Goal: Transaction & Acquisition: Purchase product/service

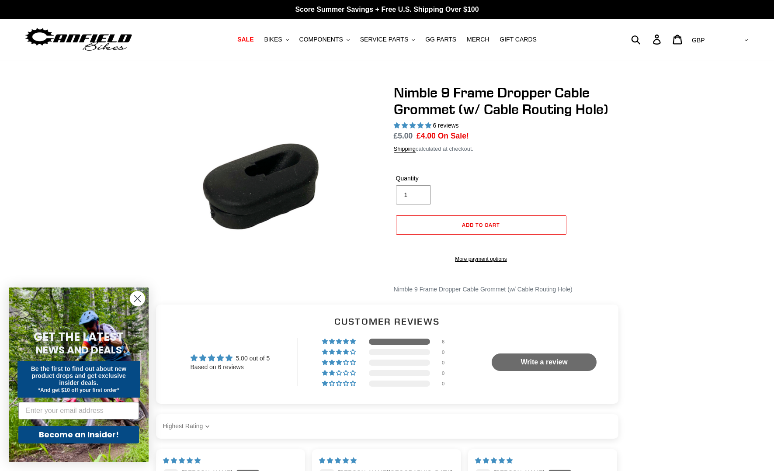
select select "highest-rating"
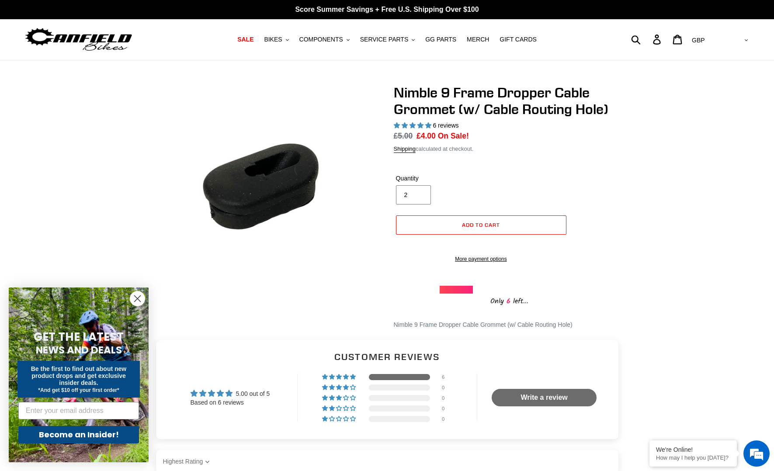
click at [420, 193] on input "2" at bounding box center [413, 194] width 35 height 19
type input "3"
click at [420, 193] on input "3" at bounding box center [413, 194] width 35 height 19
click at [457, 227] on button "Add to cart" at bounding box center [481, 225] width 171 height 19
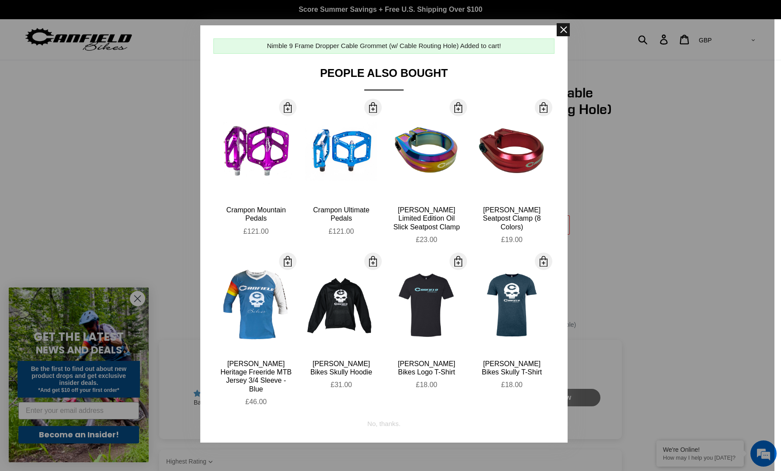
click at [563, 26] on span at bounding box center [563, 29] width 13 height 13
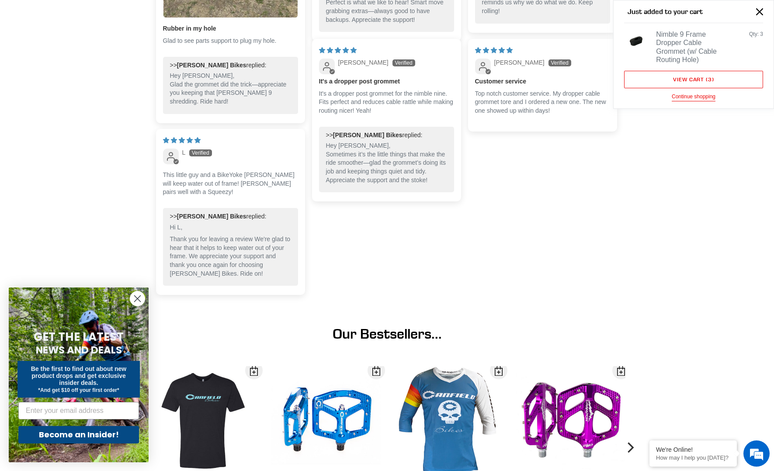
scroll to position [852, 0]
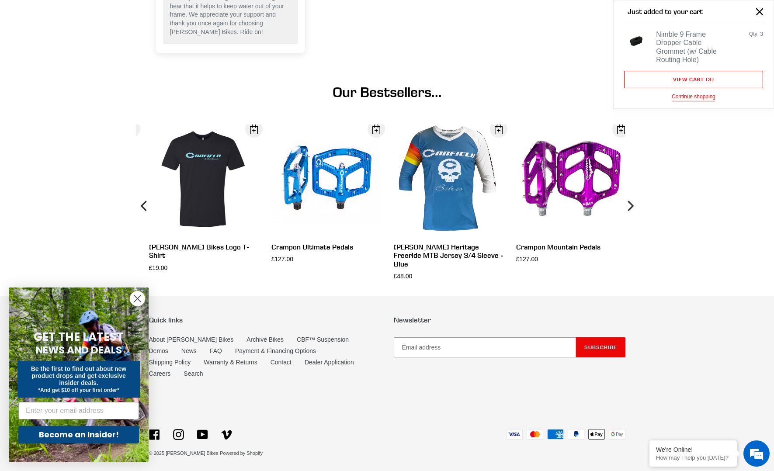
click at [136, 301] on circle "Close dialog" at bounding box center [137, 299] width 14 height 14
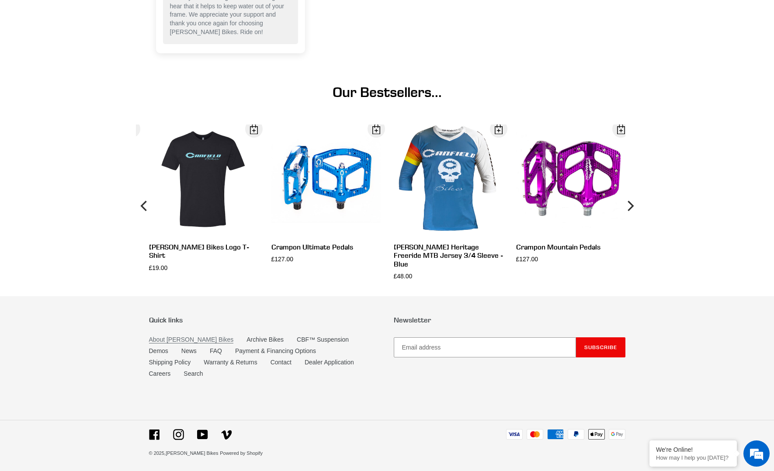
click at [178, 344] on link "About [PERSON_NAME] Bikes" at bounding box center [191, 339] width 85 height 7
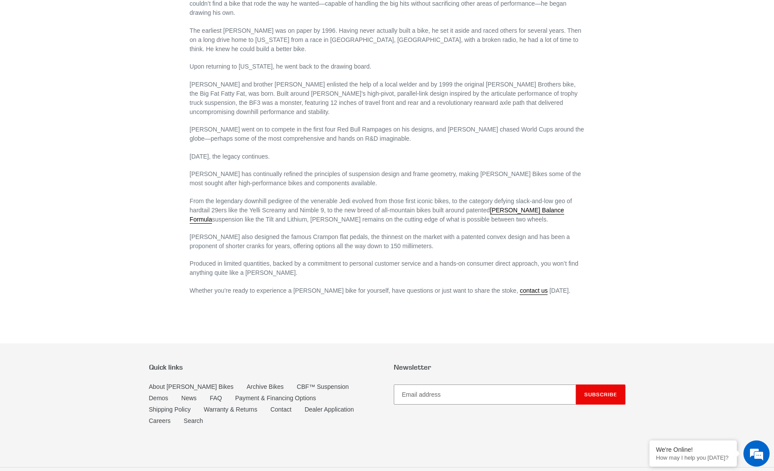
scroll to position [448, 0]
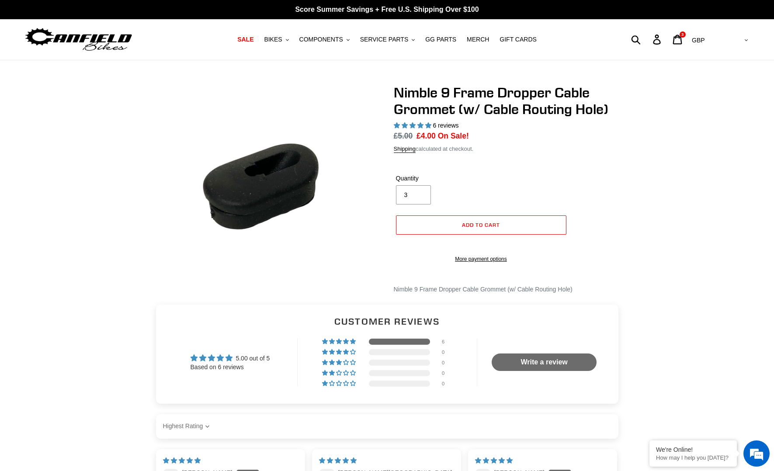
select select "highest-rating"
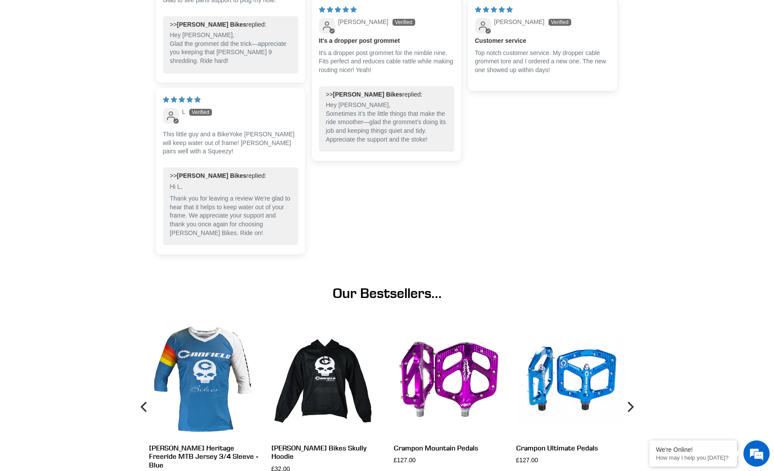
scroll to position [651, 0]
